Goal: Information Seeking & Learning: Stay updated

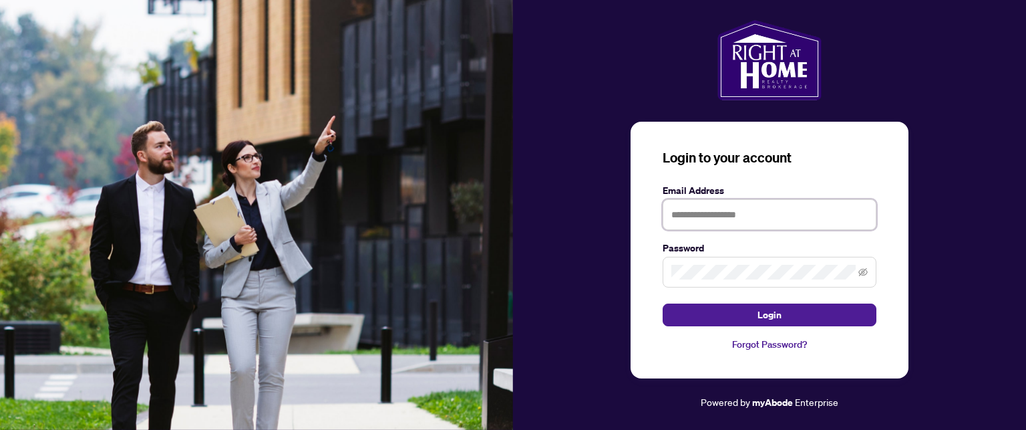
click at [689, 214] on input "text" at bounding box center [770, 214] width 214 height 31
type input "**********"
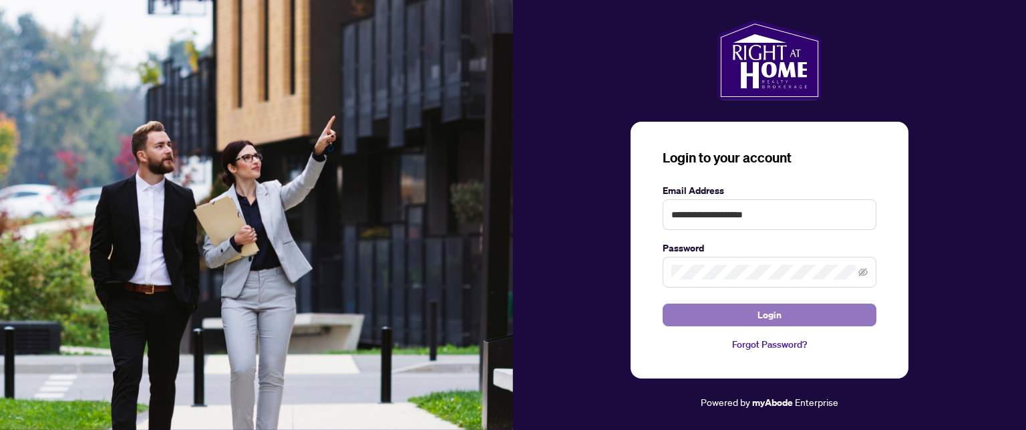
click at [767, 315] on span "Login" at bounding box center [770, 314] width 24 height 21
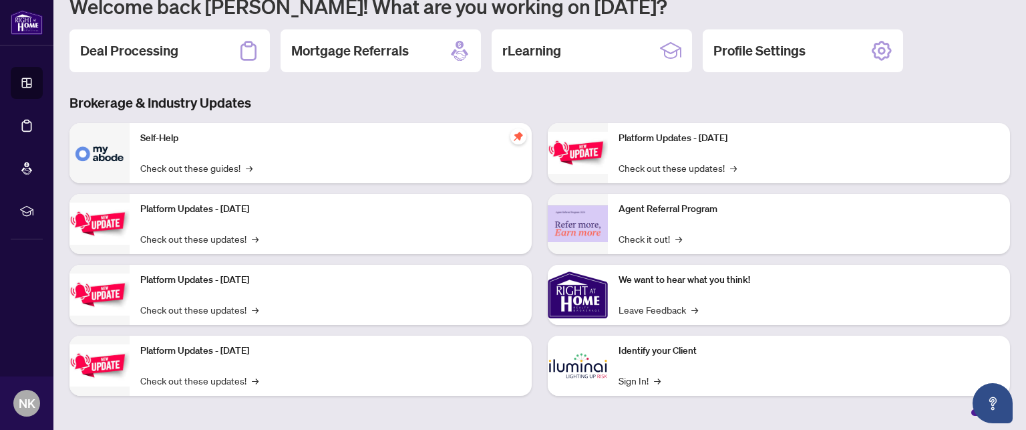
scroll to position [131, 0]
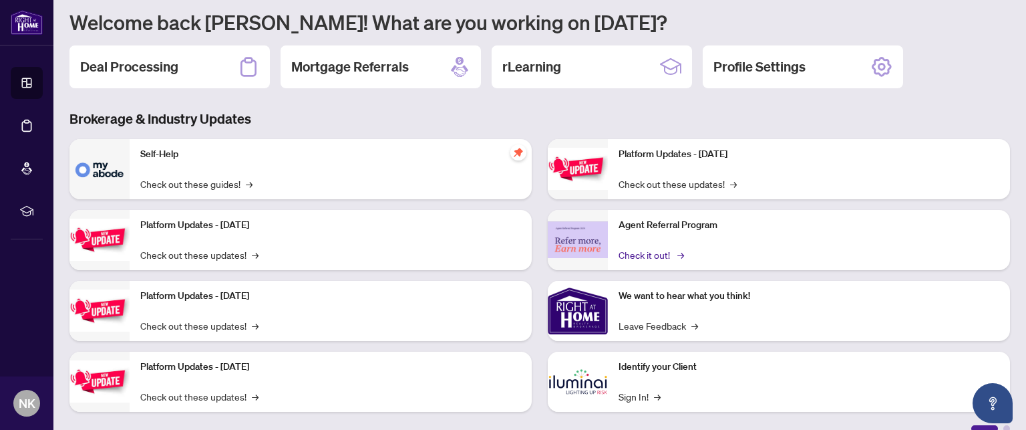
click at [644, 248] on link "Check it out! →" at bounding box center [650, 254] width 63 height 15
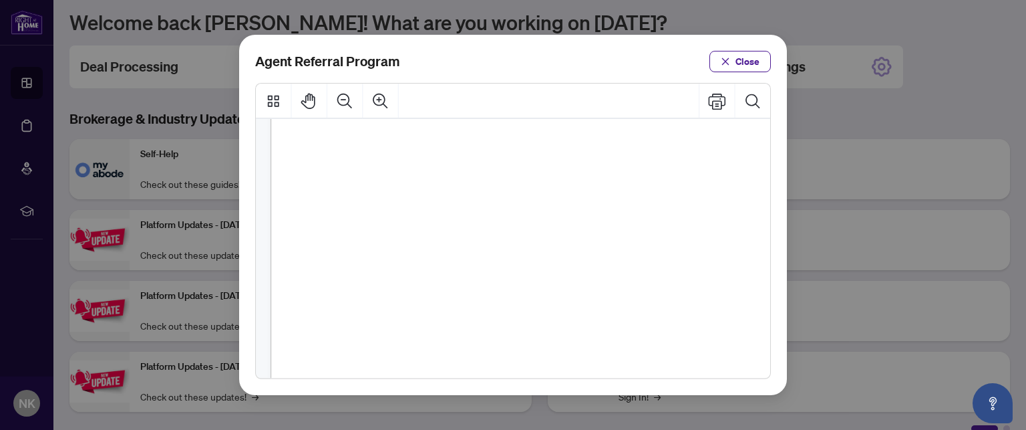
scroll to position [334, 0]
click at [754, 63] on span "Close" at bounding box center [748, 61] width 24 height 21
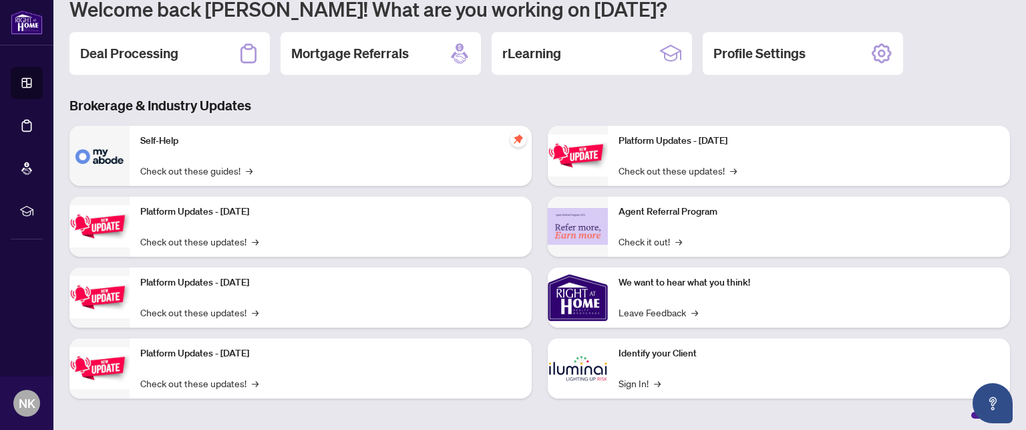
scroll to position [147, 0]
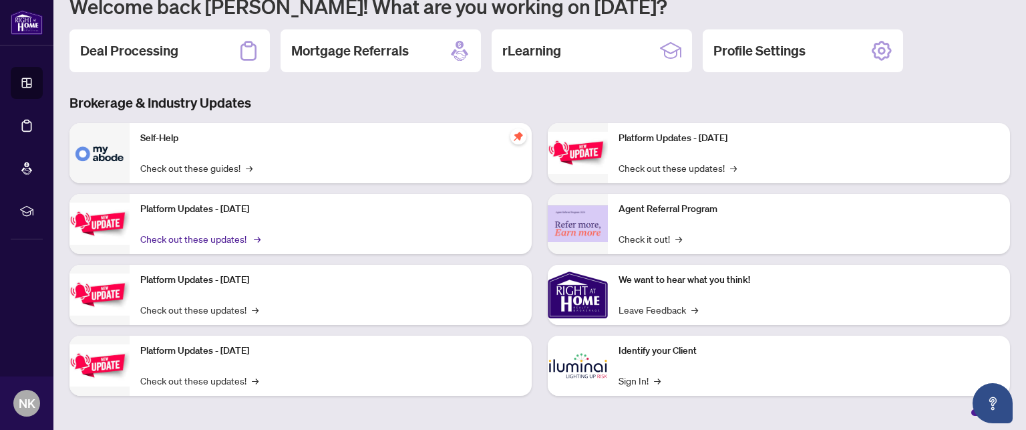
click at [198, 234] on link "Check out these updates! →" at bounding box center [199, 238] width 118 height 15
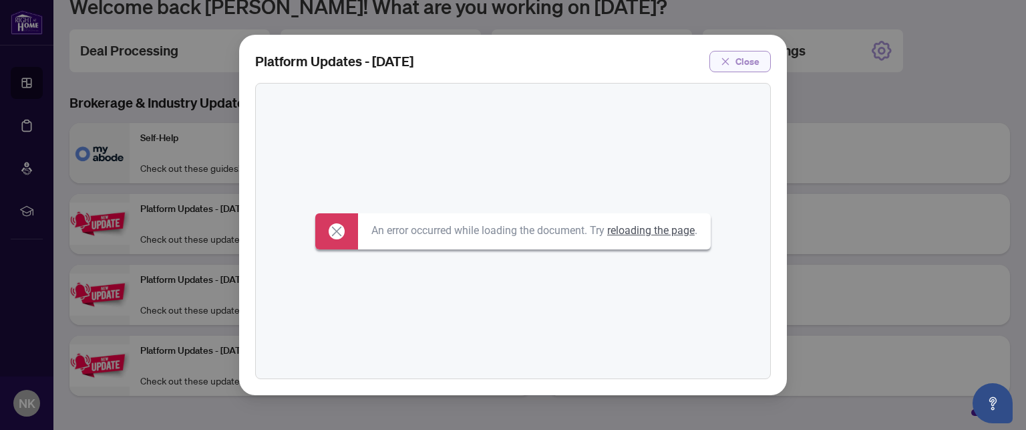
click at [744, 63] on span "Close" at bounding box center [748, 61] width 24 height 21
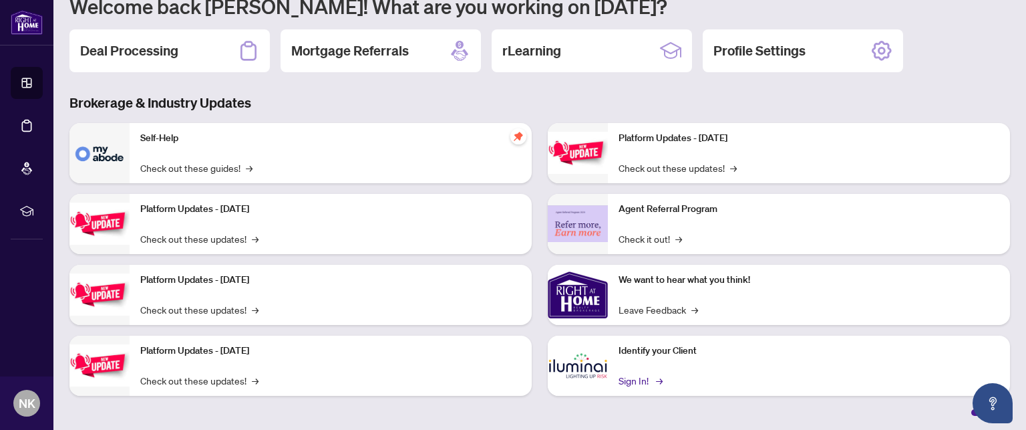
click at [644, 379] on link "Sign In! →" at bounding box center [640, 380] width 42 height 15
